Goal: Use online tool/utility

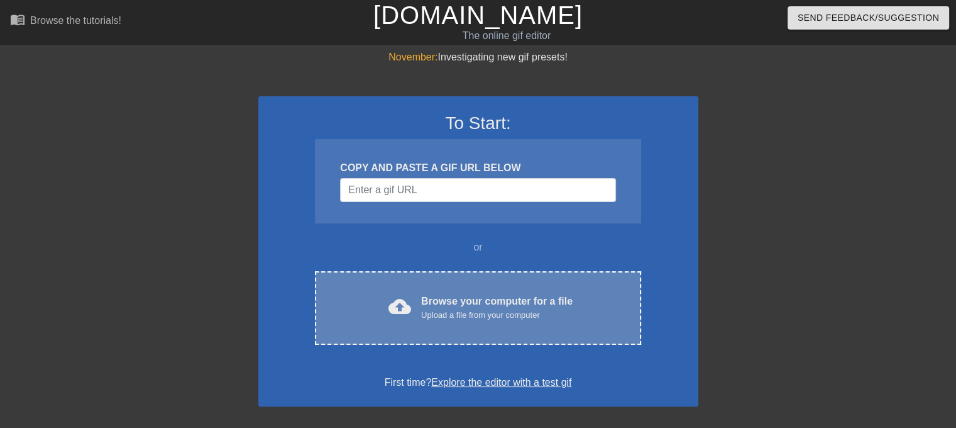
click at [472, 287] on div "cloud_upload Browse your computer for a file Upload a file from your computer C…" at bounding box center [478, 308] width 326 height 74
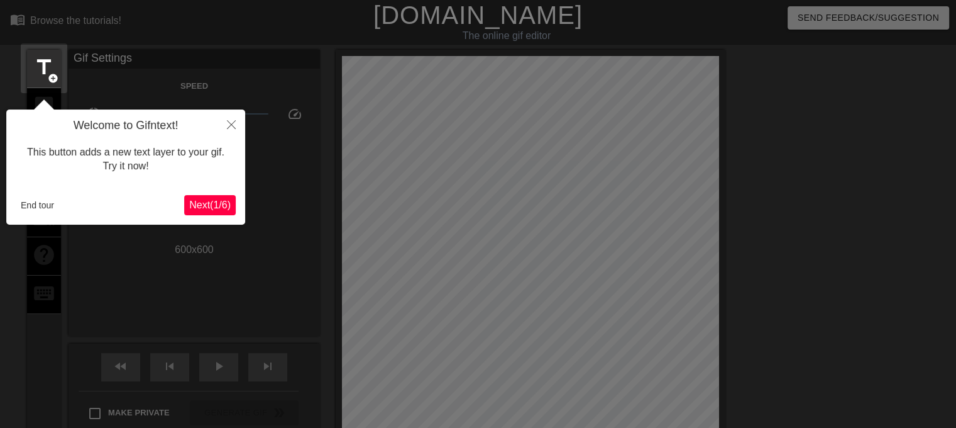
scroll to position [30, 0]
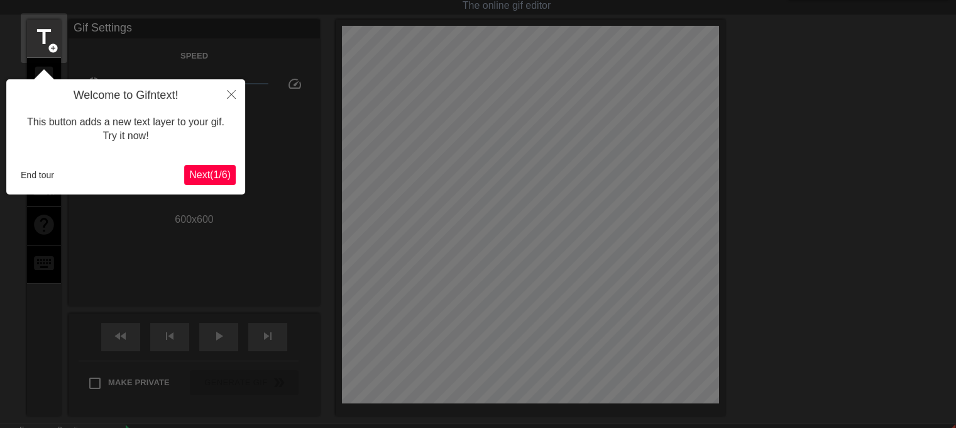
click at [785, 192] on div at bounding box center [478, 264] width 956 height 589
click at [26, 169] on button "End tour" at bounding box center [37, 174] width 43 height 19
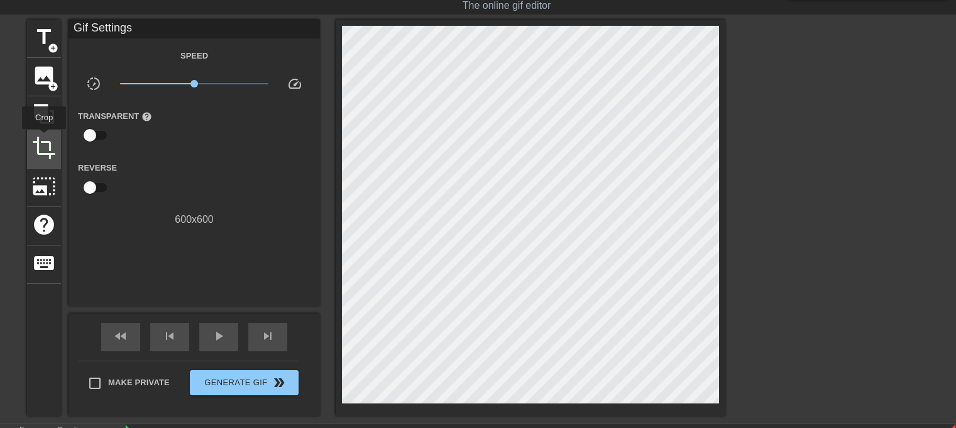
click at [44, 138] on span "crop" at bounding box center [44, 148] width 24 height 24
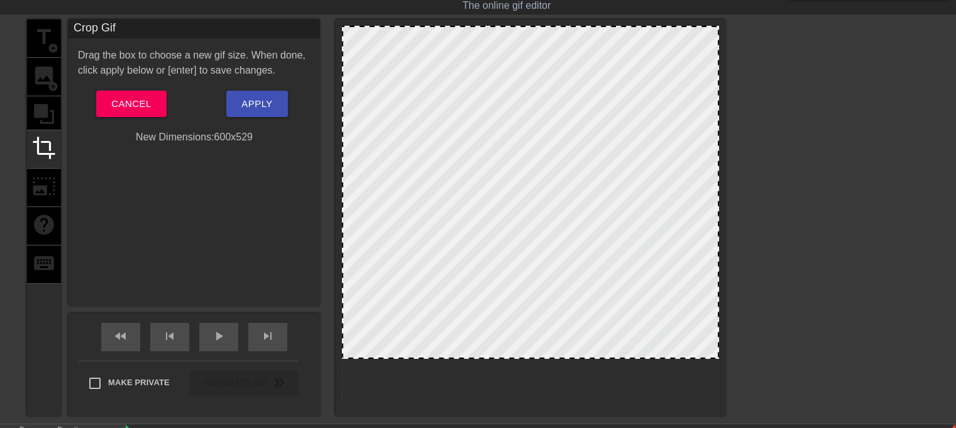
drag, startPoint x: 507, startPoint y: 402, endPoint x: 506, endPoint y: 355, distance: 46.5
click at [506, 357] on div at bounding box center [530, 357] width 375 height 6
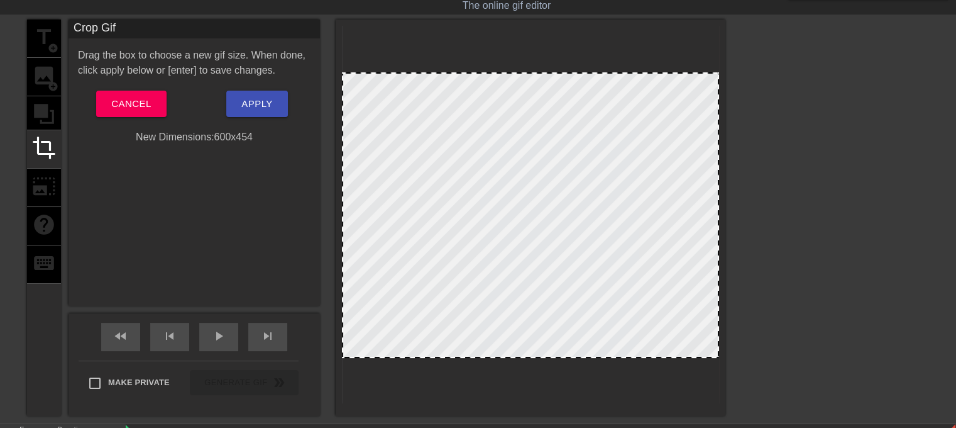
drag, startPoint x: 571, startPoint y: 28, endPoint x: 575, endPoint y: 75, distance: 46.7
click at [244, 105] on span "Apply" at bounding box center [256, 104] width 31 height 16
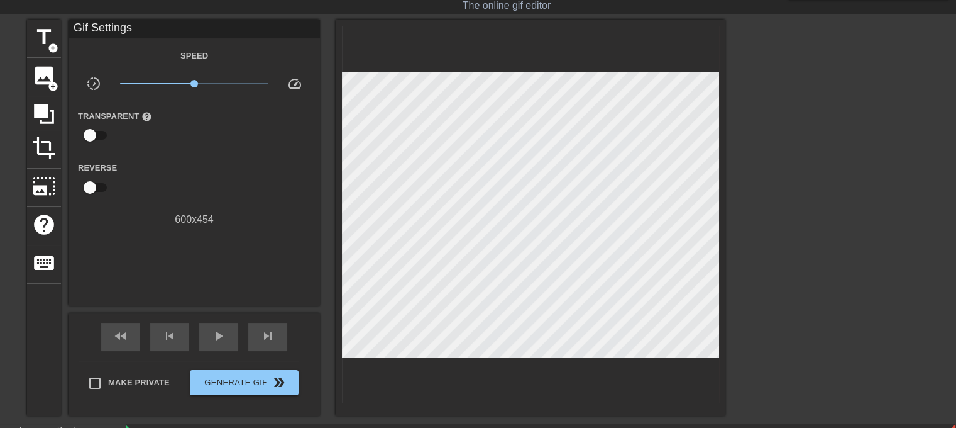
click at [222, 350] on div "fast_rewind skip_previous play_arrow skip_next" at bounding box center [194, 336] width 205 height 47
click at [216, 349] on div "play_arrow" at bounding box center [218, 337] width 39 height 28
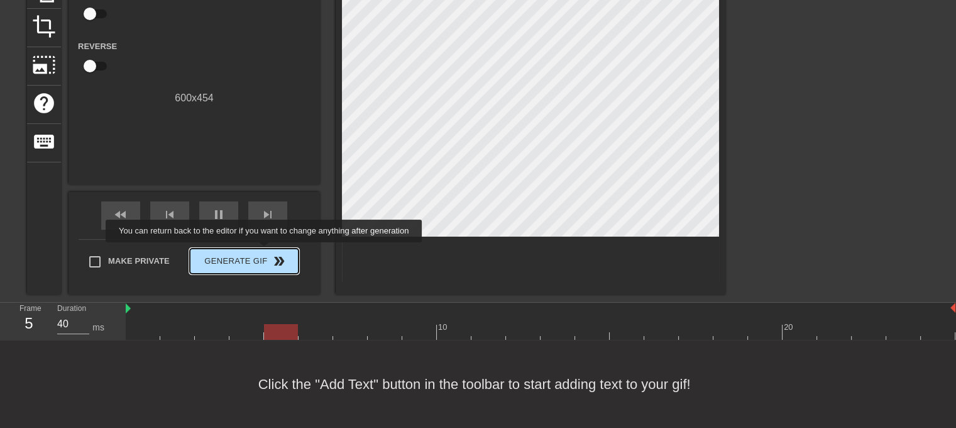
click at [265, 253] on span "Generate Gif double_arrow" at bounding box center [244, 260] width 99 height 15
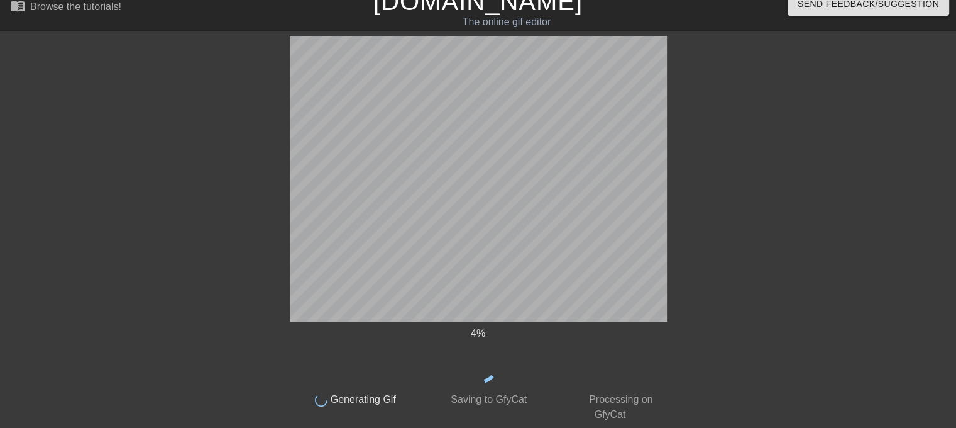
scroll to position [5, 0]
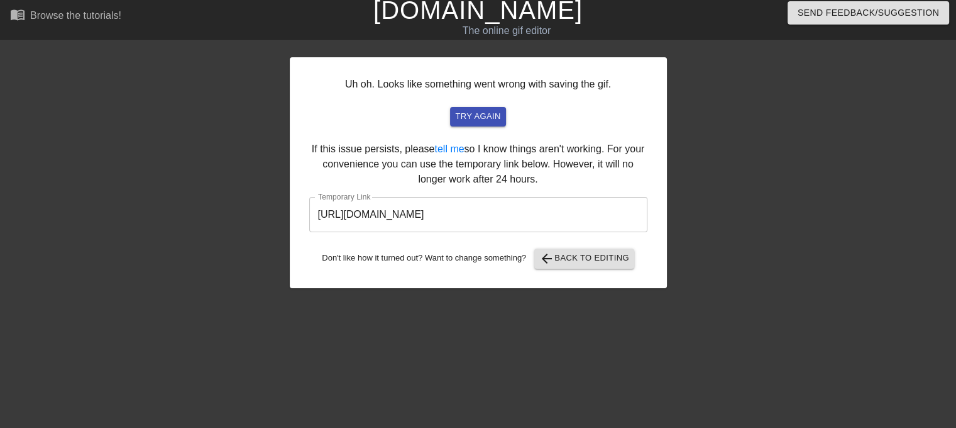
click at [555, 227] on input "[URL][DOMAIN_NAME]" at bounding box center [478, 214] width 338 height 35
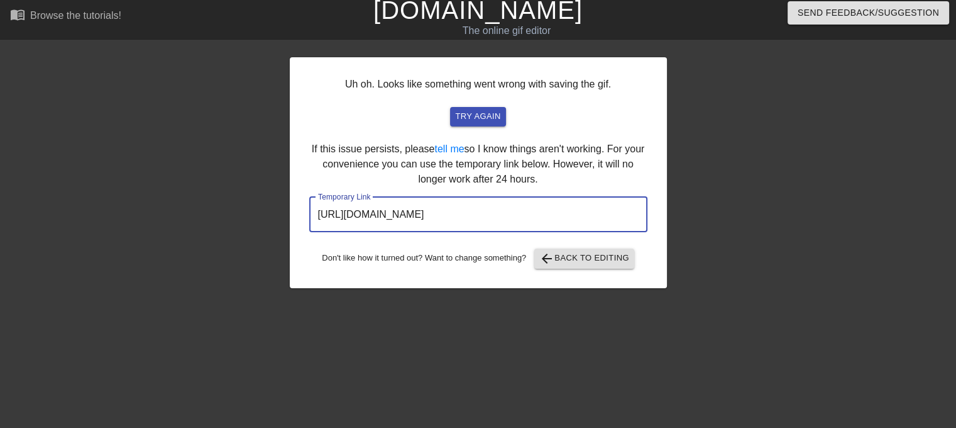
click at [555, 227] on input "[URL][DOMAIN_NAME]" at bounding box center [478, 214] width 338 height 35
